Goal: Find specific page/section: Find specific page/section

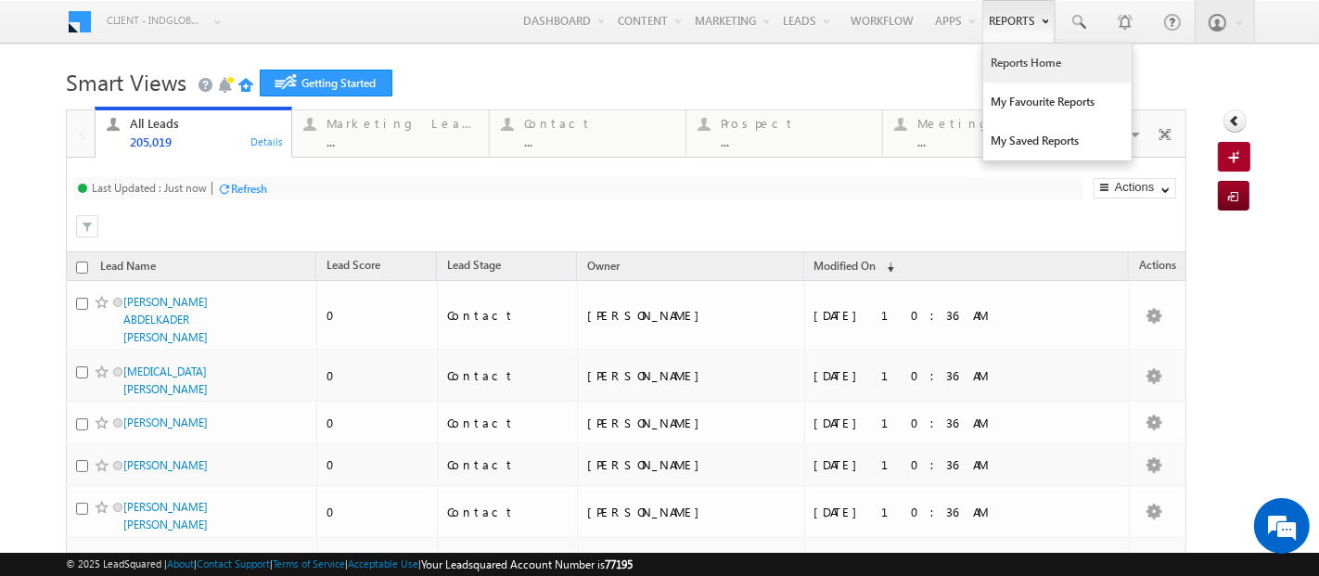
click at [999, 58] on link "Reports Home" at bounding box center [1058, 63] width 148 height 39
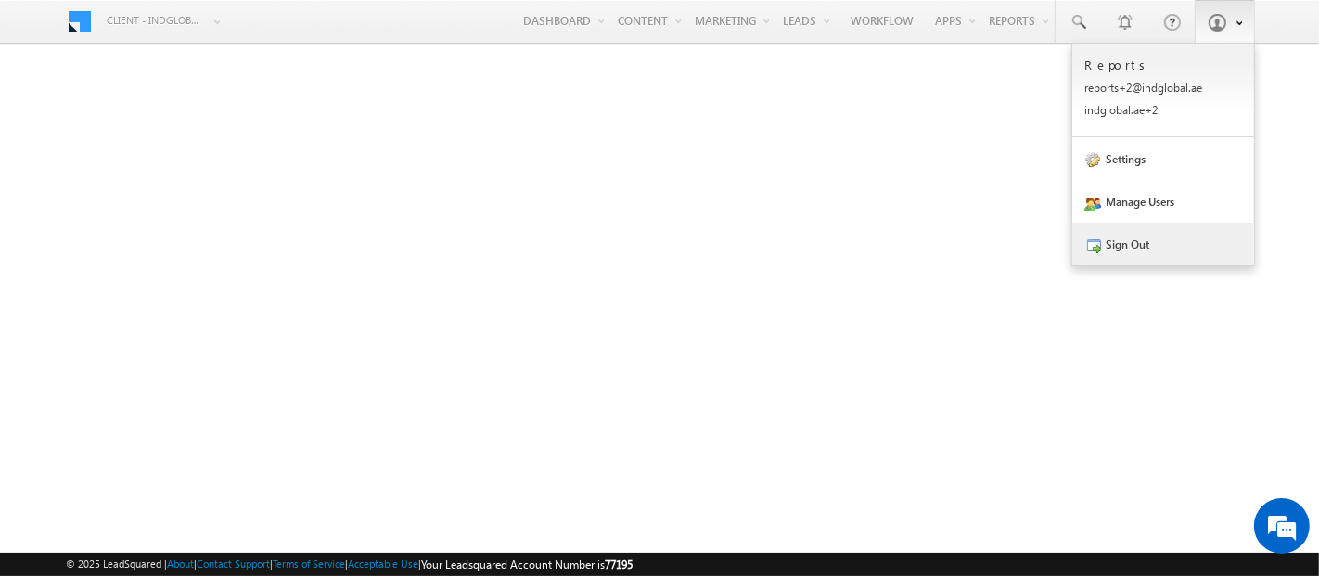
click at [1152, 245] on link "Sign Out" at bounding box center [1164, 244] width 182 height 43
